Goal: Task Accomplishment & Management: Use online tool/utility

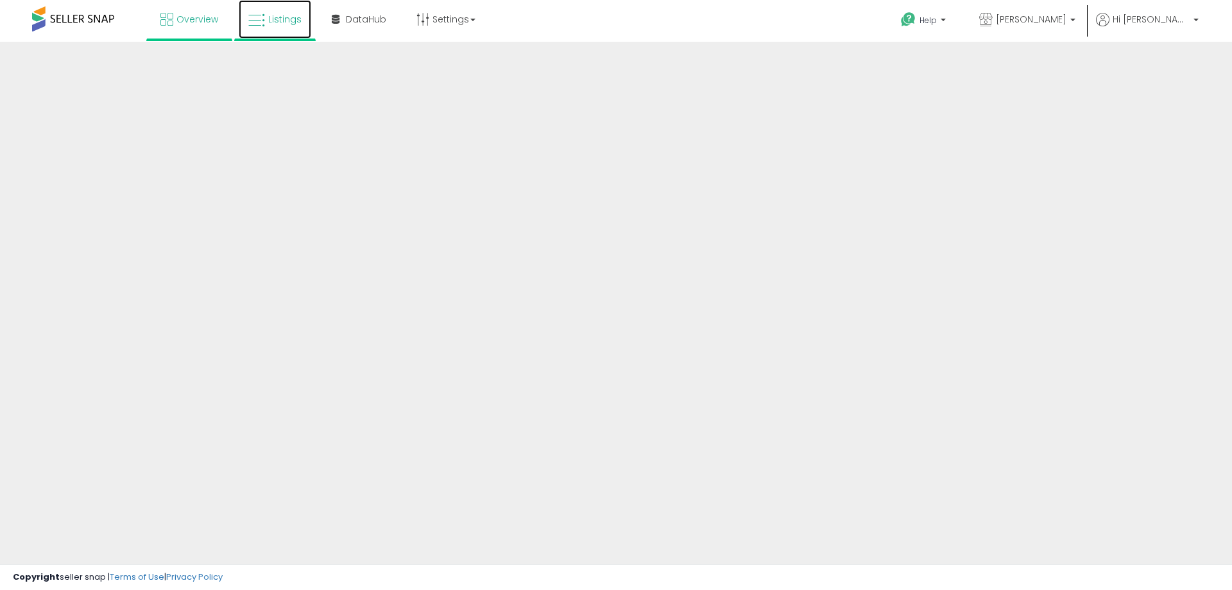
click at [280, 21] on span "Listings" at bounding box center [284, 19] width 33 height 13
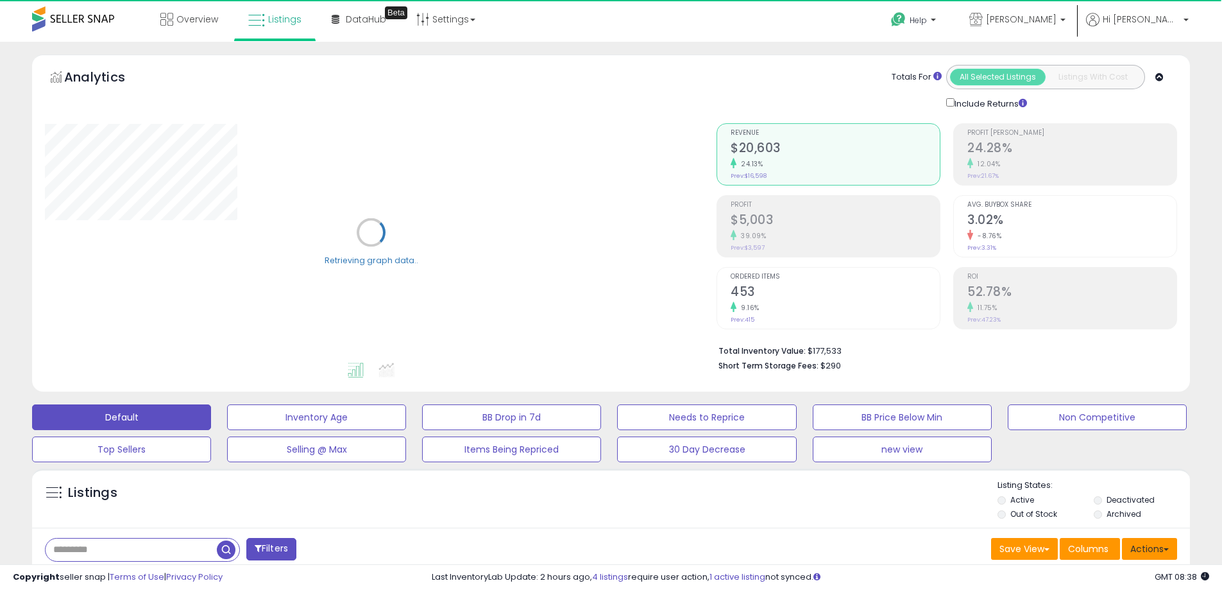
click at [1172, 553] on button "Actions" at bounding box center [1149, 549] width 55 height 22
click at [1143, 545] on button "Actions" at bounding box center [1149, 549] width 55 height 22
click at [1146, 544] on button "Actions" at bounding box center [1149, 549] width 55 height 22
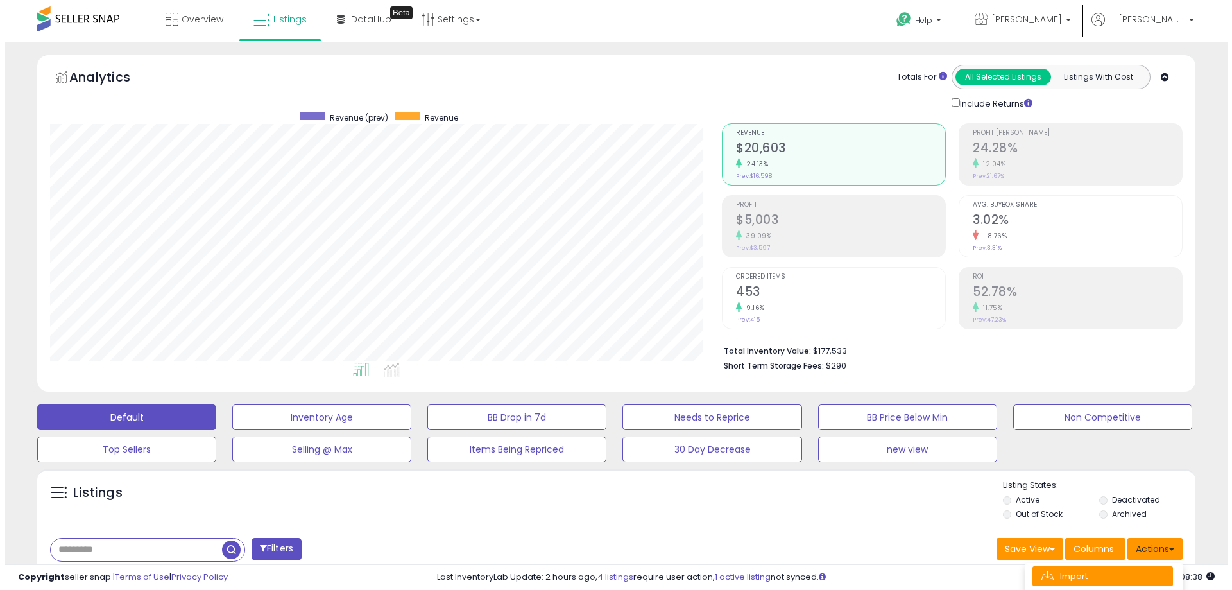
scroll to position [263, 672]
click at [1102, 572] on link "Import" at bounding box center [1097, 576] width 141 height 20
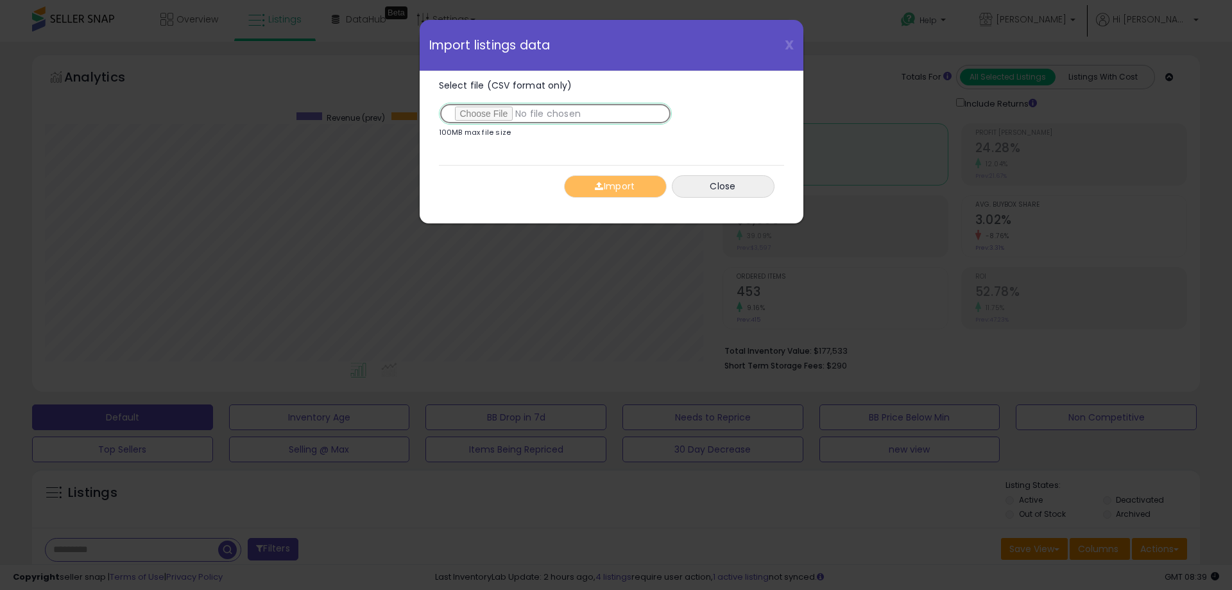
click at [486, 117] on input "Select file (CSV format only)" at bounding box center [555, 114] width 233 height 22
click at [600, 187] on span "button" at bounding box center [599, 186] width 8 height 9
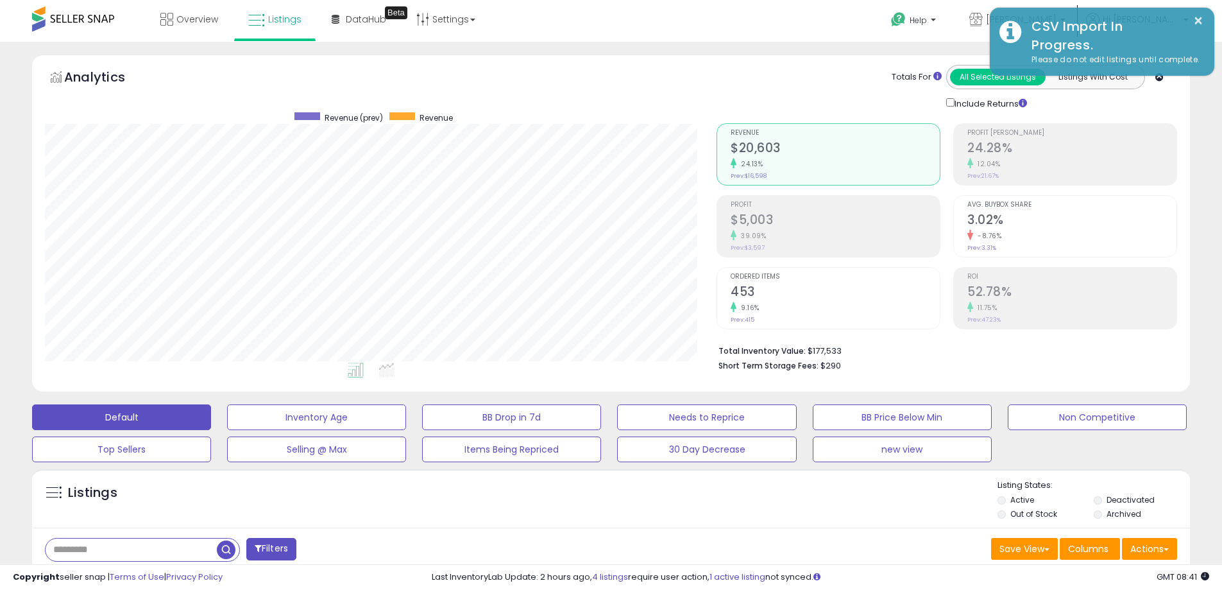
scroll to position [641437, 641028]
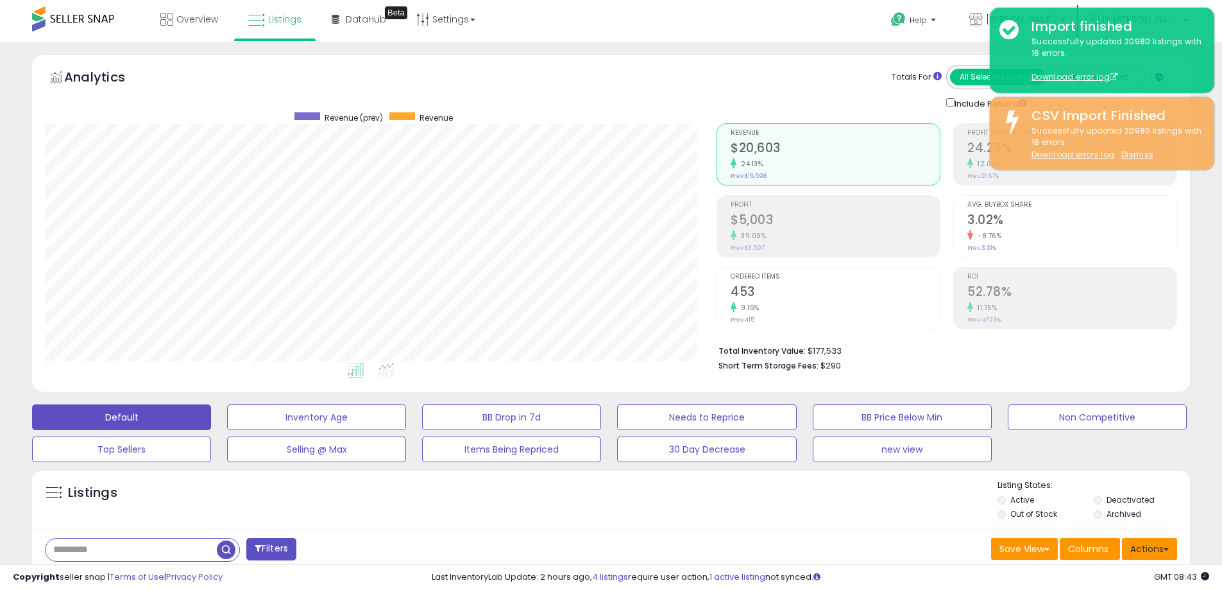
click at [1172, 546] on button "Actions" at bounding box center [1149, 549] width 55 height 22
click at [1164, 548] on span at bounding box center [1166, 549] width 5 height 3
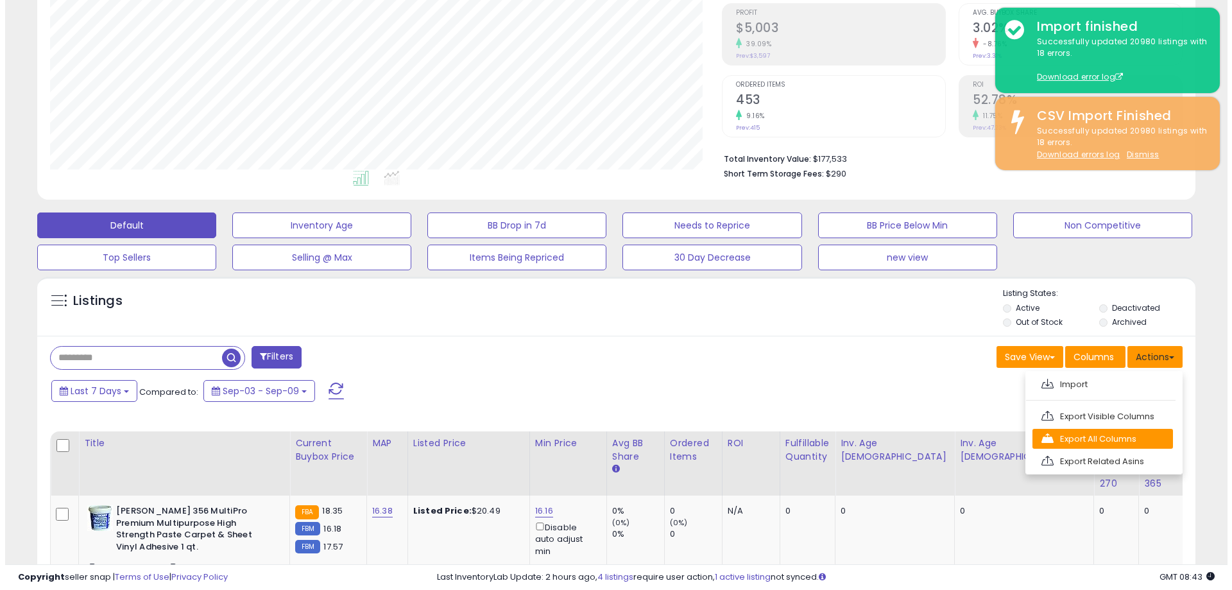
scroll to position [193, 0]
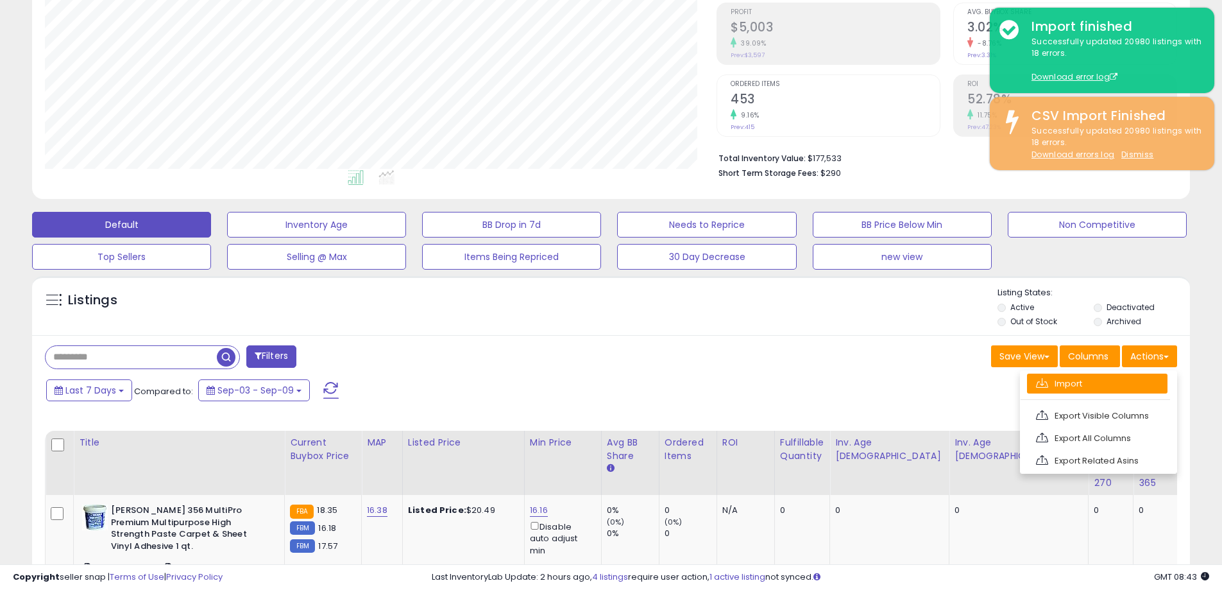
click at [1077, 390] on link "Import" at bounding box center [1097, 383] width 141 height 20
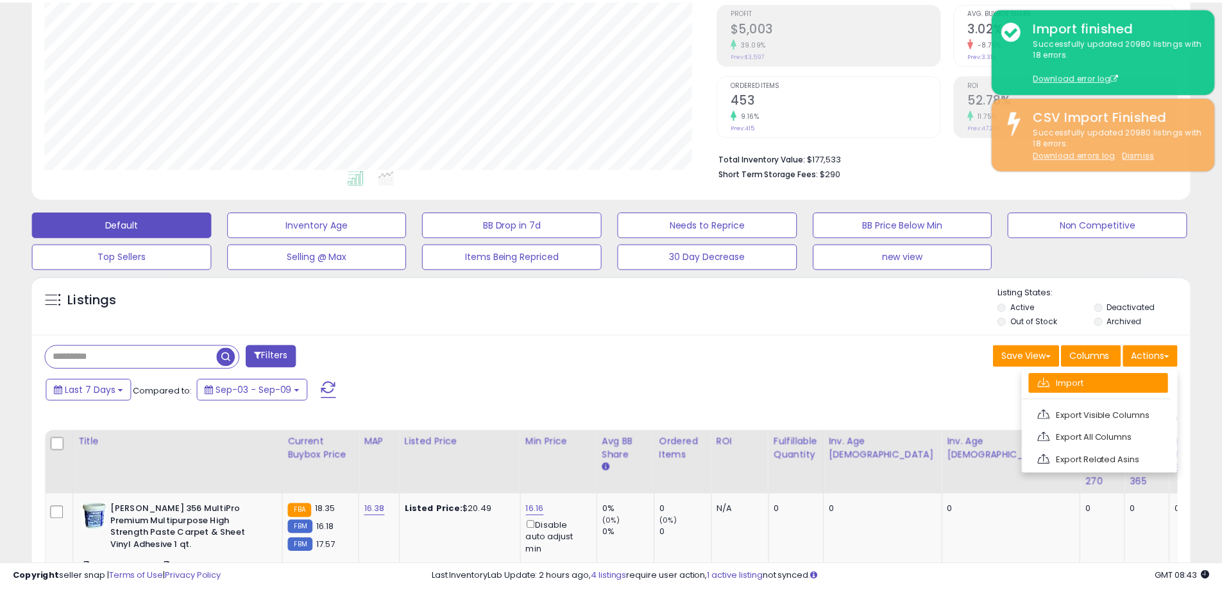
scroll to position [263, 678]
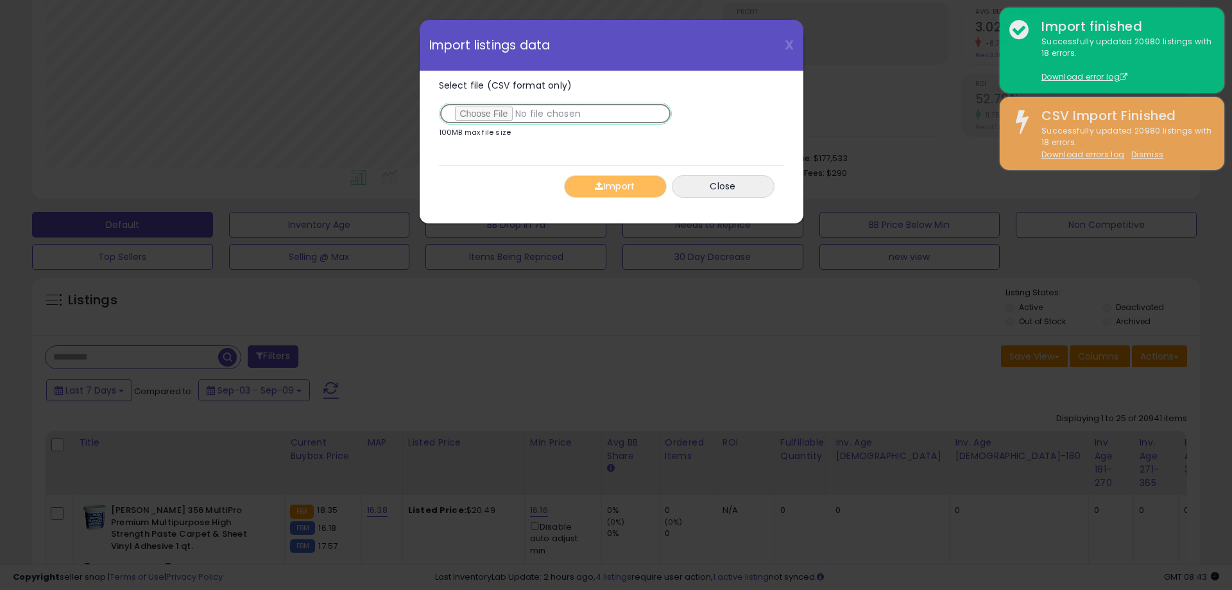
click at [502, 112] on input "Select file (CSV format only)" at bounding box center [555, 114] width 233 height 22
type input "**********"
click at [613, 189] on button "Import" at bounding box center [615, 186] width 103 height 22
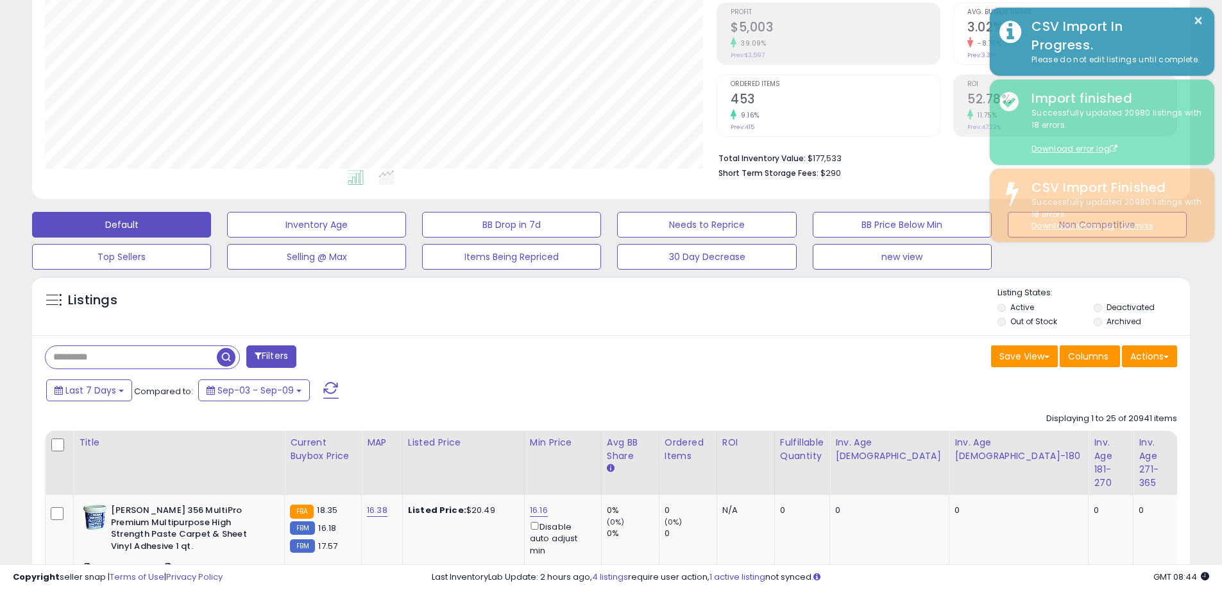
scroll to position [641437, 641028]
